Goal: Task Accomplishment & Management: Manage account settings

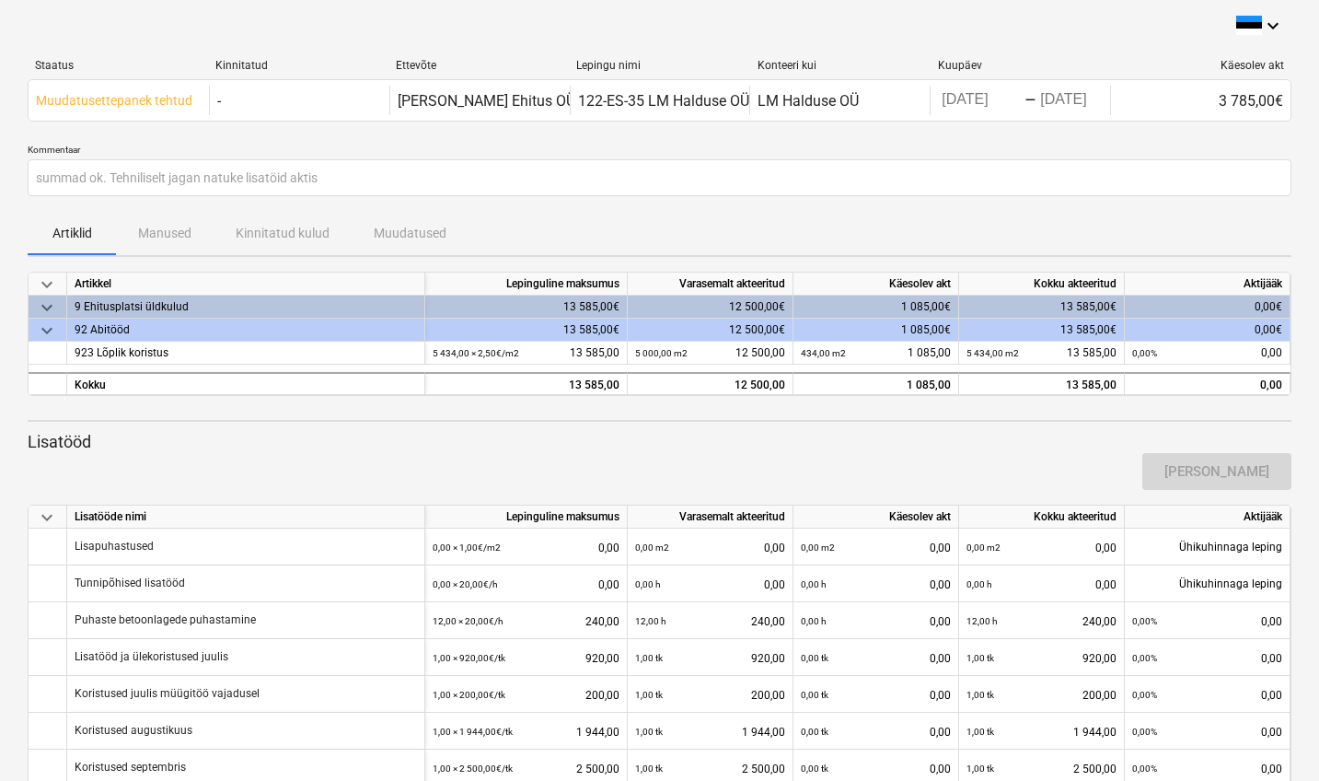
click at [163, 230] on div "Artiklid Manused Kinnitatud kulud Muudatused" at bounding box center [660, 233] width 1264 height 44
click at [184, 236] on div "Artiklid Manused Kinnitatud kulud Muudatused" at bounding box center [660, 233] width 1264 height 44
click at [68, 231] on p "Artiklid" at bounding box center [72, 233] width 44 height 19
click at [164, 234] on div "Artiklid Manused Kinnitatud kulud Muudatused" at bounding box center [660, 233] width 1264 height 44
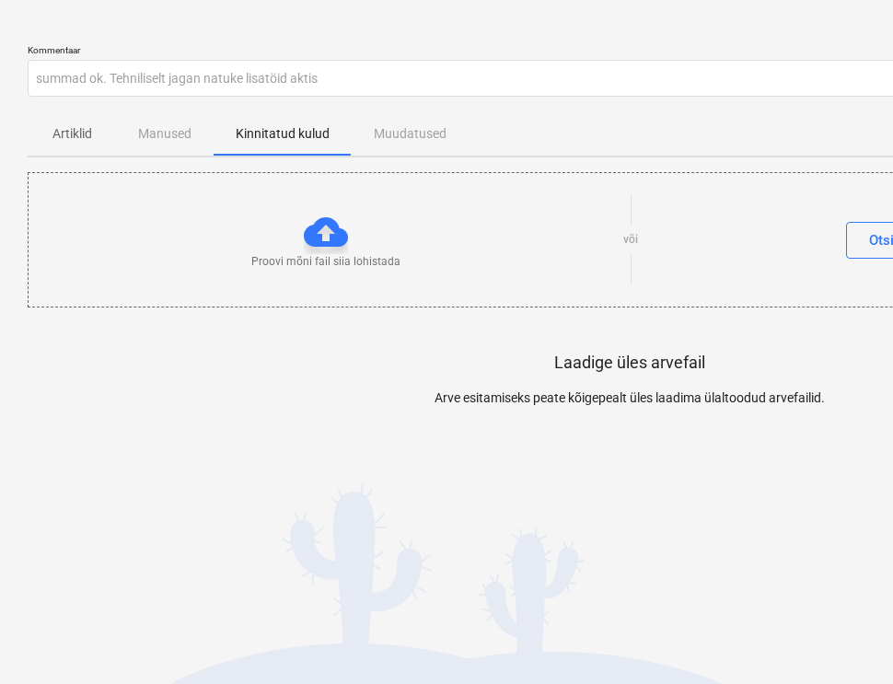
click at [338, 246] on div at bounding box center [326, 232] width 44 height 44
click at [328, 233] on div at bounding box center [326, 232] width 44 height 44
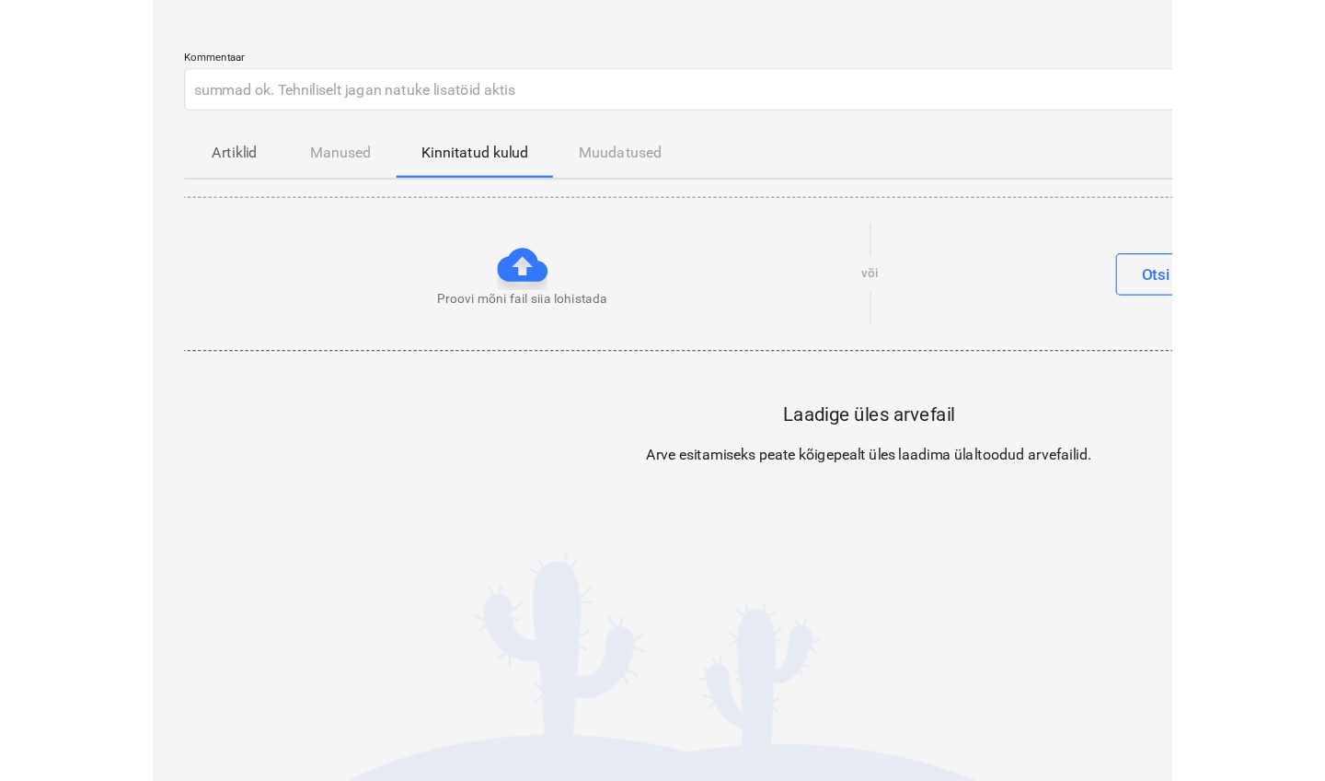
scroll to position [0, 2]
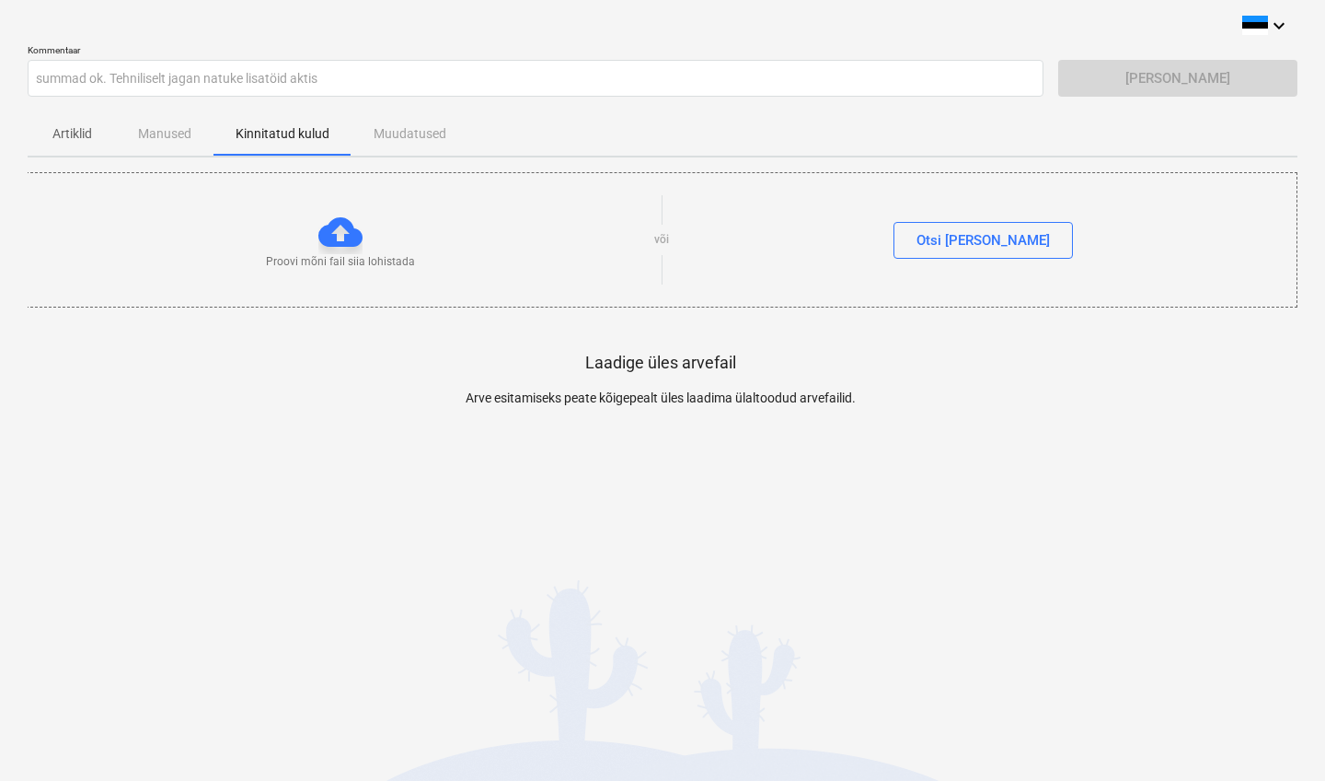
click at [892, 260] on div "Proovi mõni fail siia lohistada või Otsi [PERSON_NAME]" at bounding box center [662, 240] width 1270 height 104
click at [892, 243] on div "Otsi [PERSON_NAME]" at bounding box center [983, 240] width 133 height 24
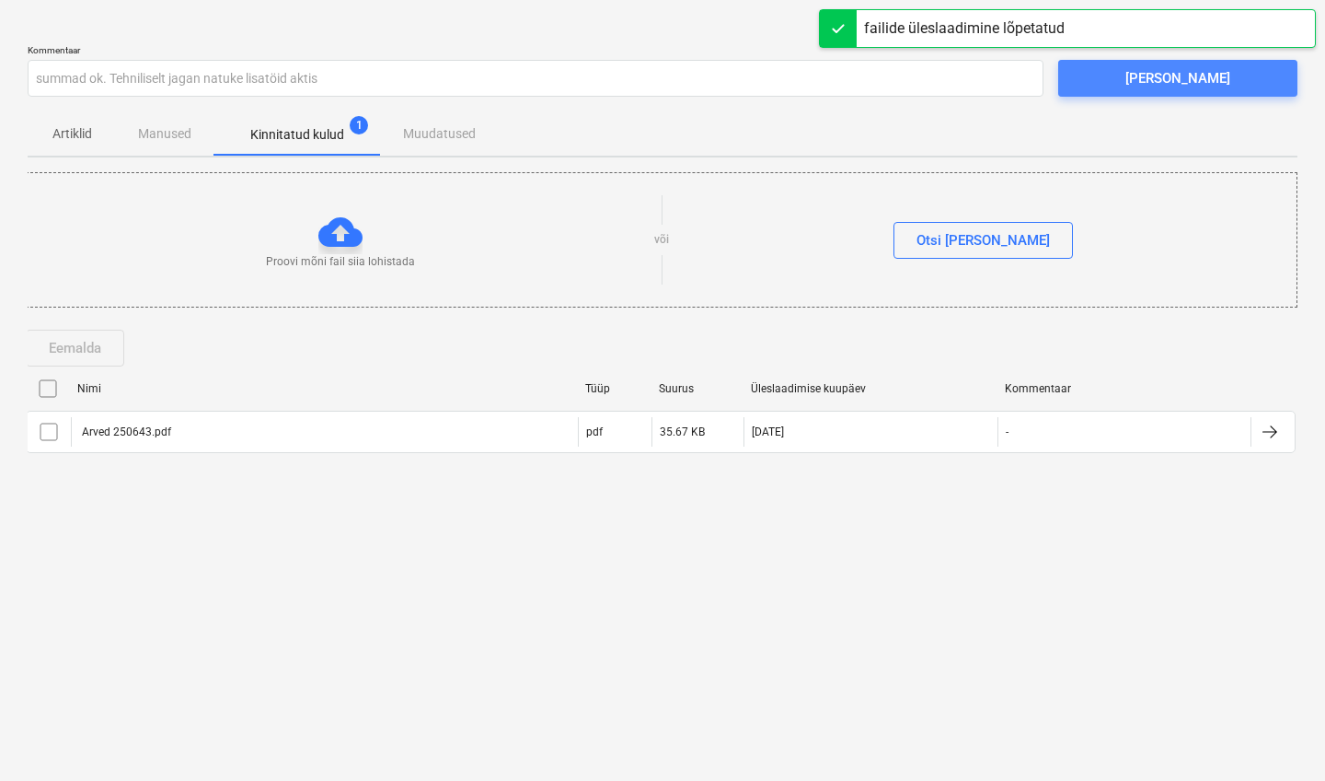
click at [892, 77] on div "[PERSON_NAME]" at bounding box center [1178, 78] width 105 height 24
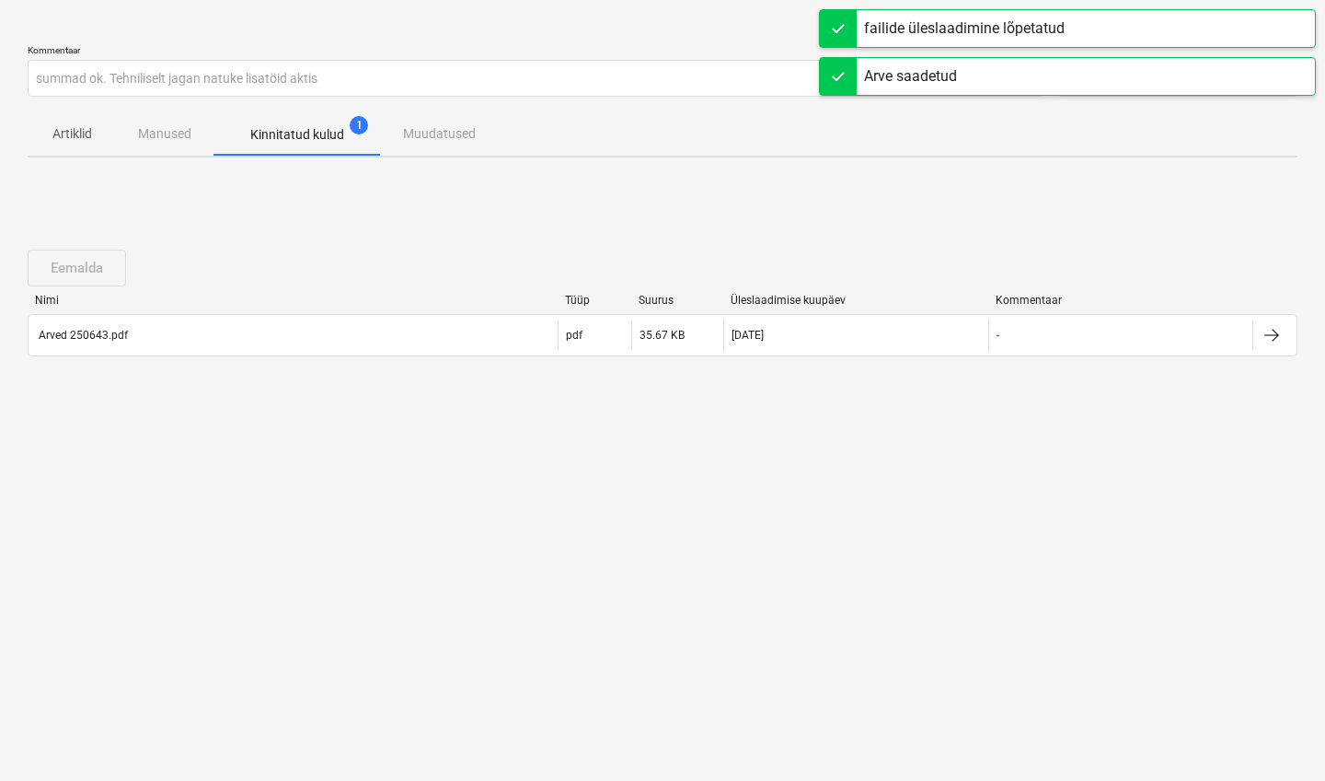
scroll to position [0, 0]
